Goal: Navigation & Orientation: Find specific page/section

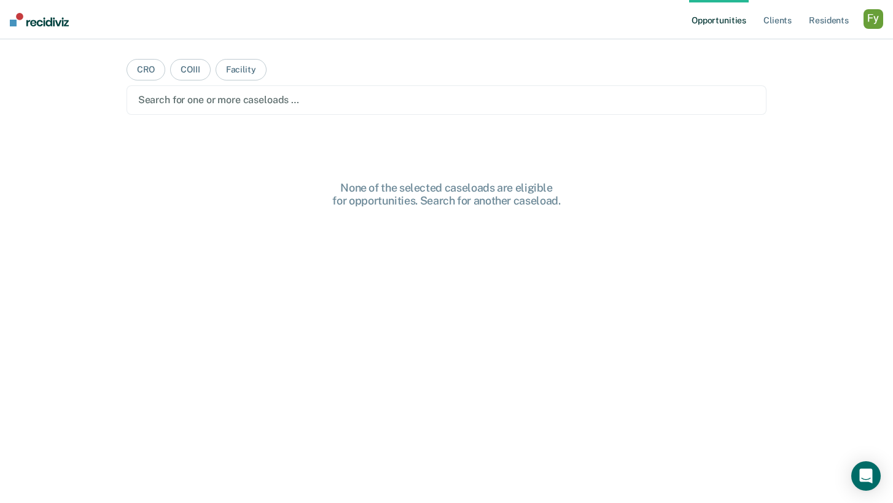
click at [876, 20] on div "button" at bounding box center [874, 19] width 20 height 20
click at [785, 46] on link "Profile" at bounding box center [823, 50] width 99 height 10
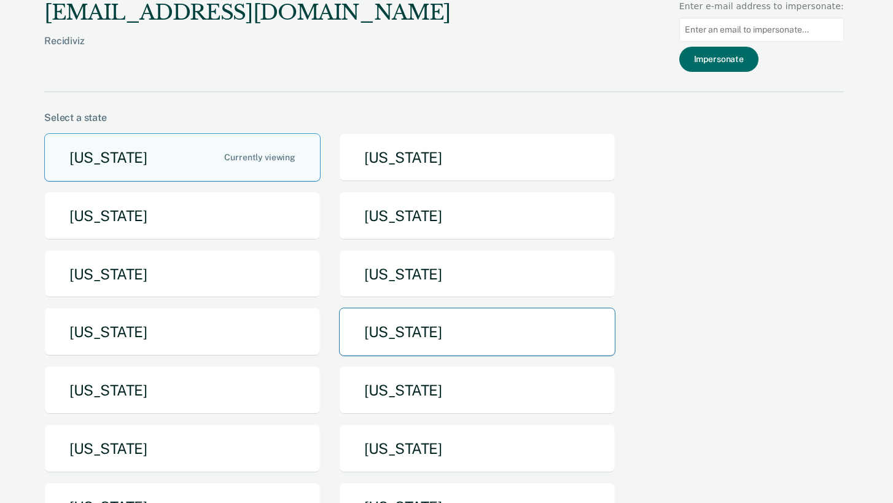
click at [389, 336] on button "[US_STATE]" at bounding box center [477, 332] width 276 height 49
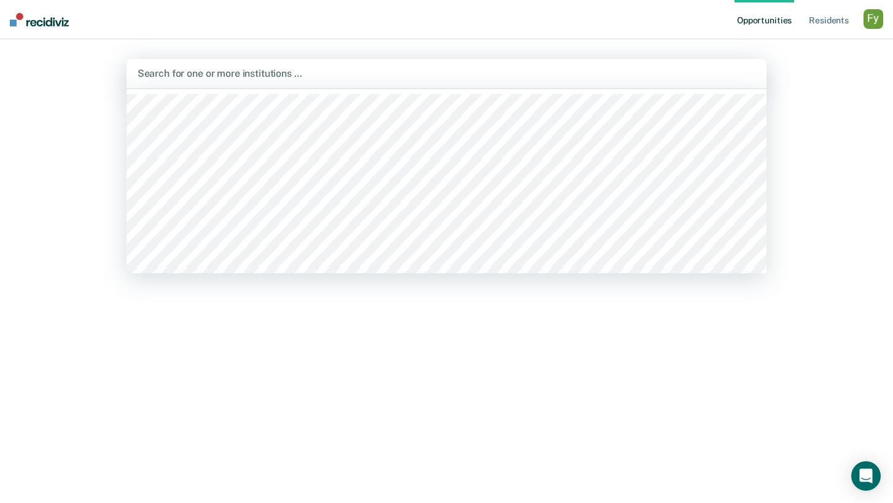
click at [562, 76] on div at bounding box center [447, 73] width 618 height 14
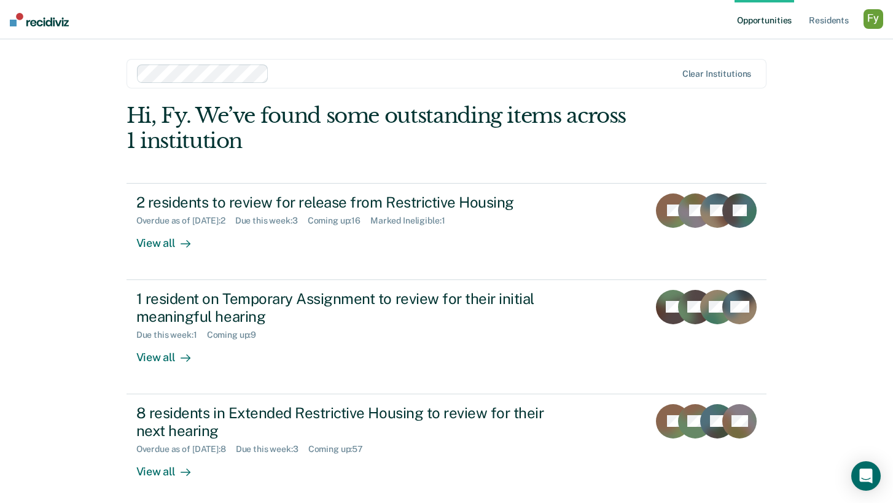
click at [873, 20] on div "button" at bounding box center [874, 19] width 20 height 20
click at [794, 64] on link "How it works" at bounding box center [821, 65] width 104 height 10
click at [837, 238] on div "Opportunities Resident s Profile How it works Go to System-Level Trends Log Out…" at bounding box center [446, 279] width 893 height 558
